Goal: Find specific page/section: Find specific page/section

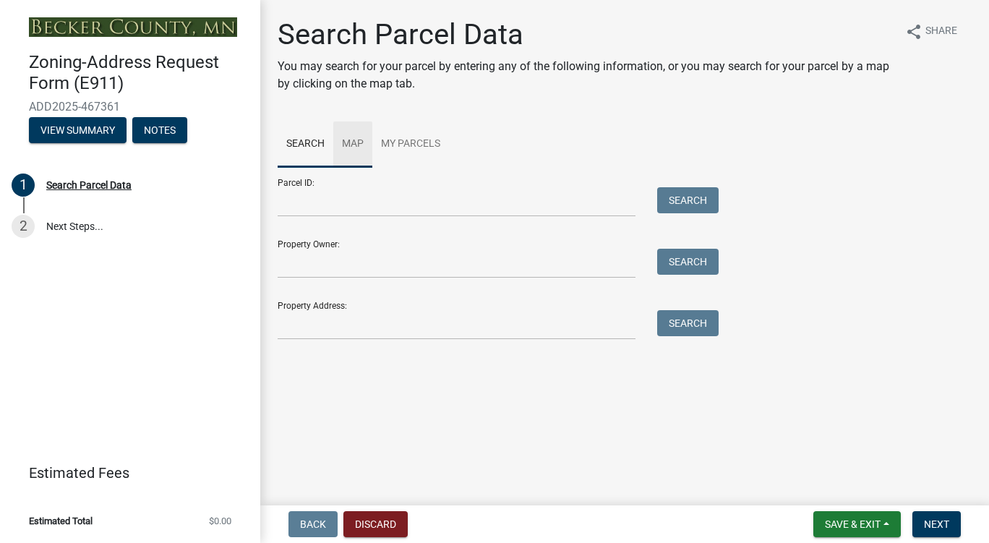
click at [356, 152] on link "Map" at bounding box center [352, 144] width 39 height 46
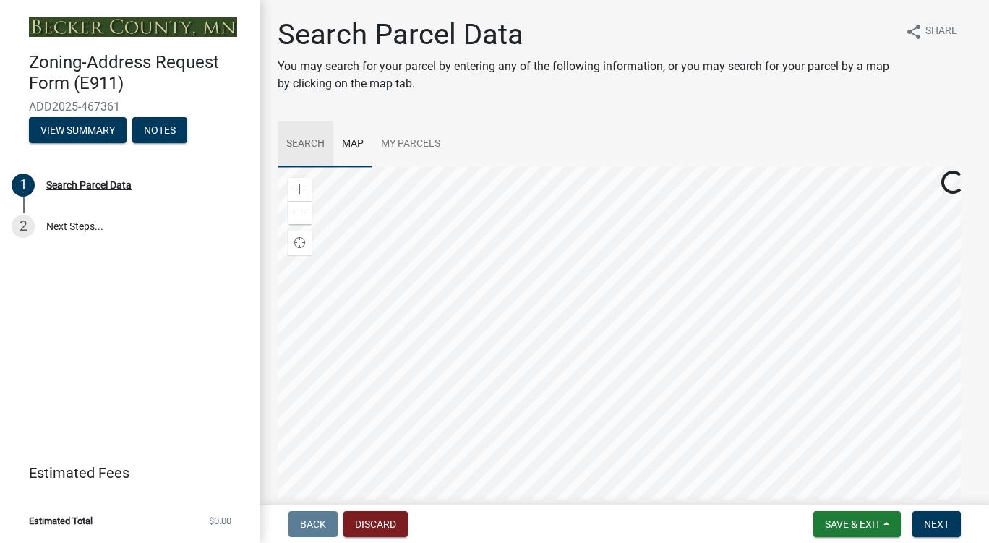
click at [303, 141] on link "Search" at bounding box center [306, 144] width 56 height 46
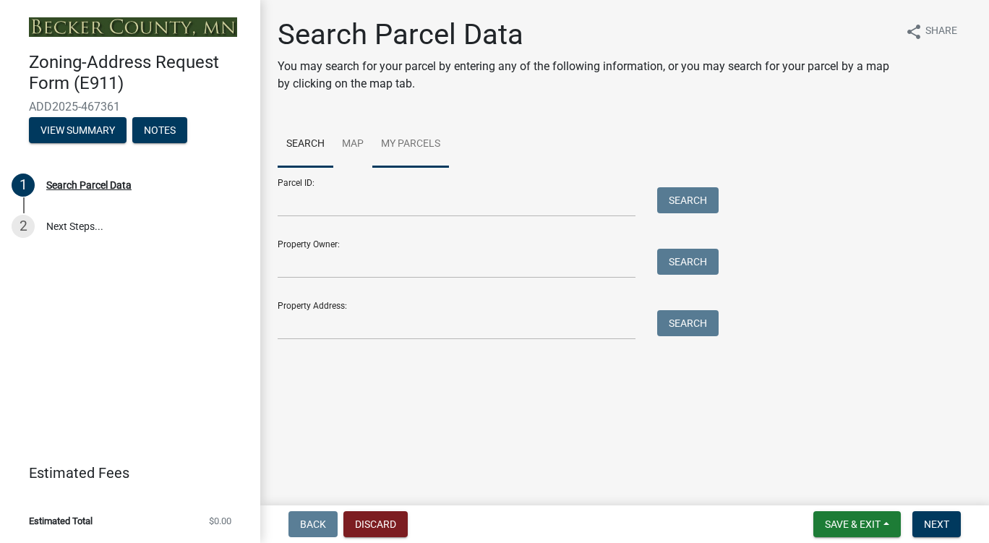
click at [391, 143] on link "My Parcels" at bounding box center [410, 144] width 77 height 46
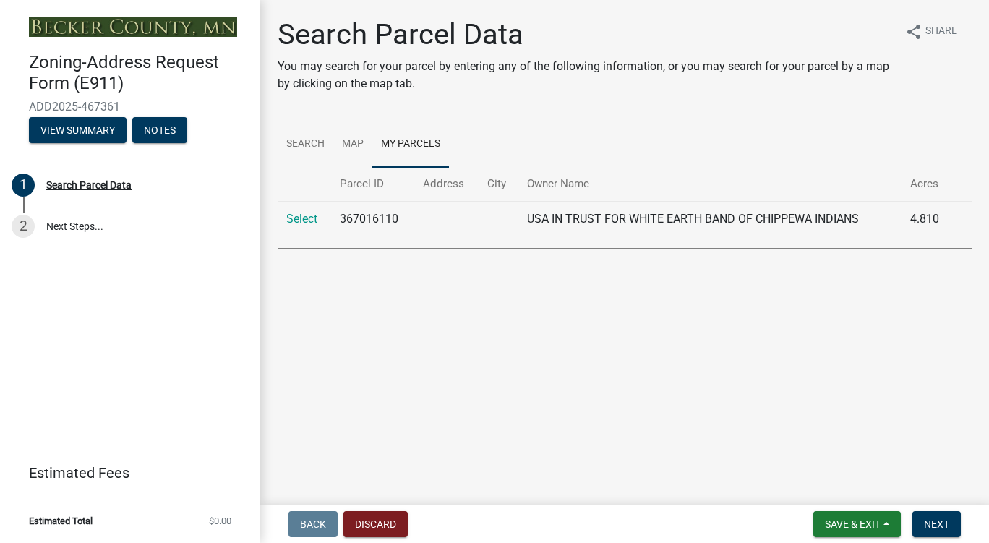
click at [578, 226] on td "USA IN TRUST FOR WHITE EARTH BAND OF CHIPPEWA INDIANS" at bounding box center [710, 218] width 384 height 35
click at [404, 220] on td "367016110" at bounding box center [372, 218] width 83 height 35
click at [369, 220] on td "367016110" at bounding box center [372, 218] width 83 height 35
click at [305, 220] on link "Select" at bounding box center [301, 219] width 31 height 14
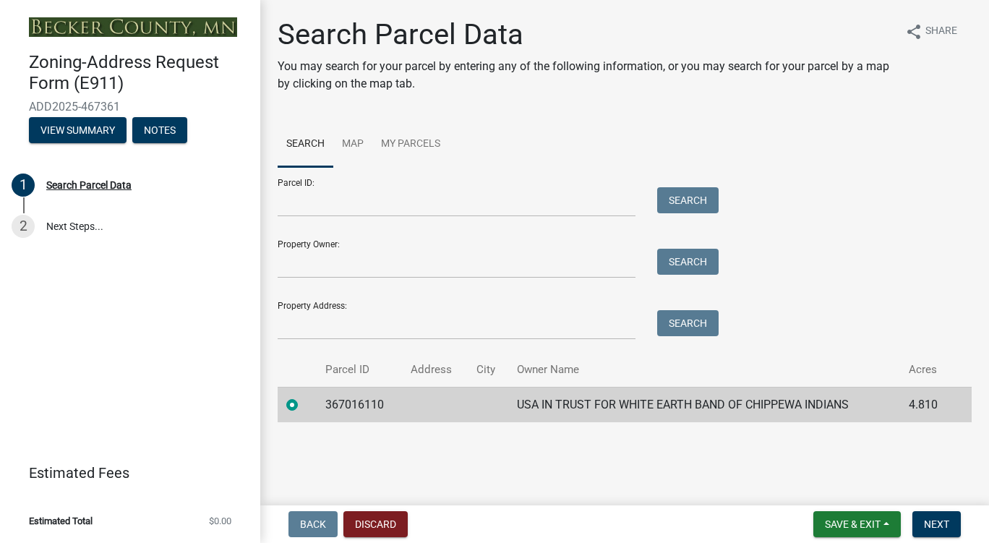
click at [283, 403] on td at bounding box center [297, 404] width 39 height 35
click at [304, 396] on label at bounding box center [304, 396] width 0 height 0
click at [304, 403] on input "radio" at bounding box center [308, 400] width 9 height 9
click at [304, 396] on label at bounding box center [304, 396] width 0 height 0
click at [304, 403] on input "radio" at bounding box center [308, 400] width 9 height 9
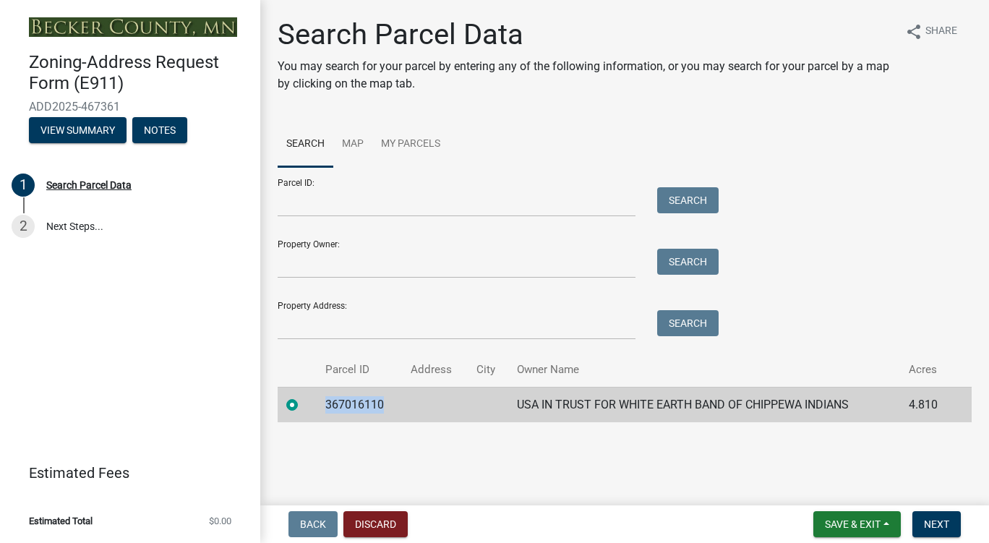
click at [304, 396] on label at bounding box center [304, 396] width 0 height 0
click at [304, 403] on input "radio" at bounding box center [308, 400] width 9 height 9
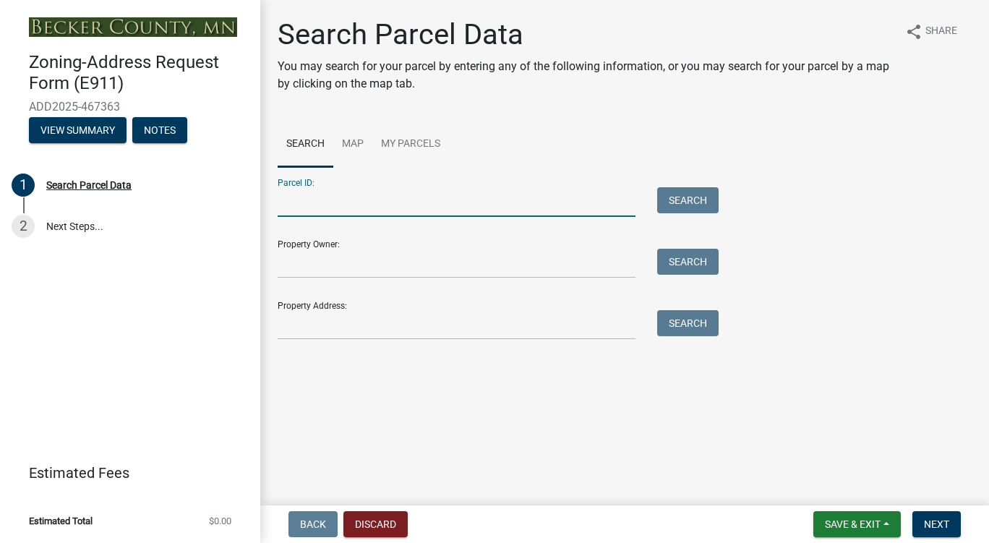
click at [487, 205] on input "Parcel ID:" at bounding box center [457, 202] width 358 height 30
